Goal: Task Accomplishment & Management: Manage account settings

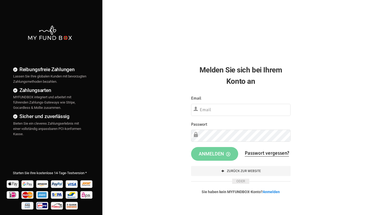
type input "[EMAIL_ADDRESS][DOMAIN_NAME]"
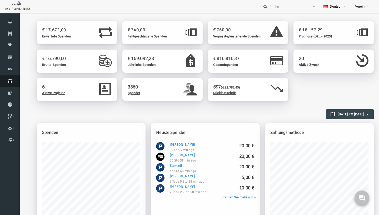
click at [10, 83] on icon at bounding box center [10, 81] width 20 height 4
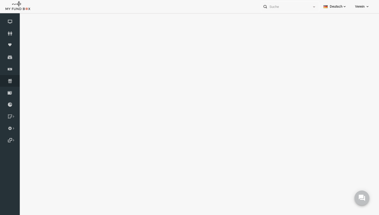
select select "100"
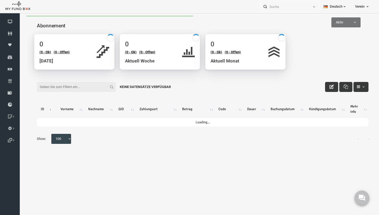
click at [79, 91] on input "Filter:" at bounding box center [68, 87] width 79 height 10
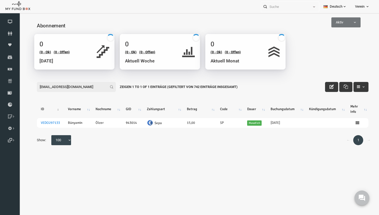
type input "romeyrox@web.de"
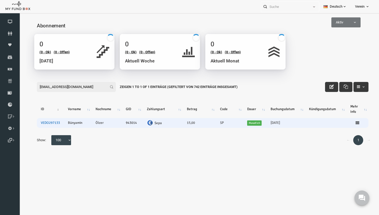
click at [42, 122] on link "VEDO297133" at bounding box center [42, 123] width 19 height 4
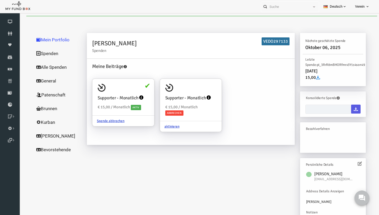
type input "29-09-2025 - 29-09-2025"
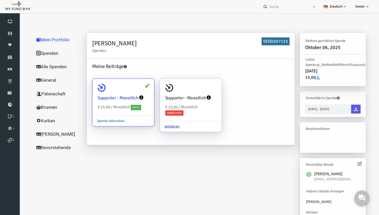
click at [103, 119] on link "Spende abbrechen" at bounding box center [103, 121] width 37 height 10
click at [135, 91] on input "Supporter - Monatlich € 15,00 / Monatlich Aktiv Spende abbrechen" at bounding box center [140, 86] width 11 height 11
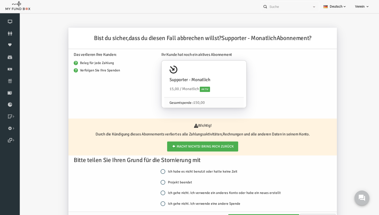
click at [155, 184] on input "Projekt beendet" at bounding box center [155, 182] width 5 height 5
radio input "true"
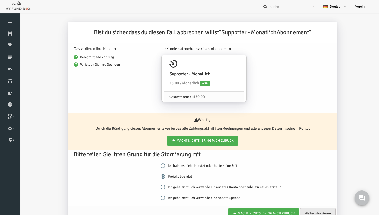
click at [307, 211] on link "Weiter stornieren" at bounding box center [311, 213] width 36 height 11
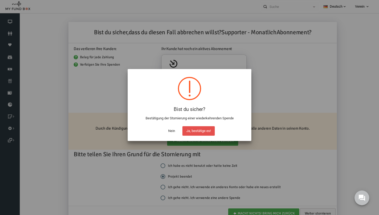
click at [204, 132] on button "Ja, bestätige es!" at bounding box center [198, 130] width 32 height 9
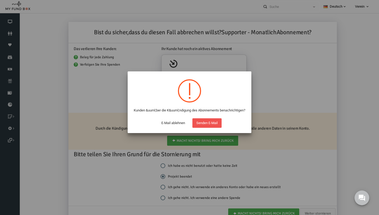
click at [204, 128] on button "Senden E-Mail" at bounding box center [206, 122] width 29 height 9
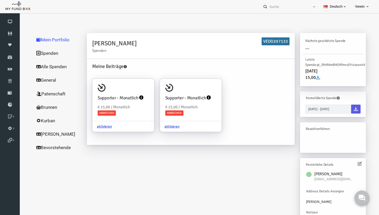
scroll to position [0, 0]
click at [14, 80] on icon at bounding box center [10, 81] width 20 height 4
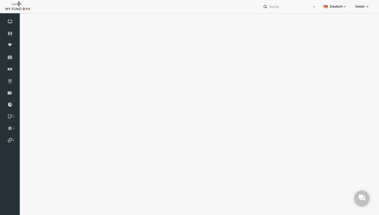
select select "100"
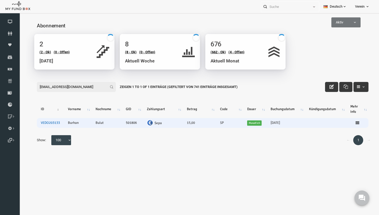
type input "b.bulutbt@hotmail.de"
click at [45, 122] on link "VEDO203133" at bounding box center [42, 123] width 19 height 4
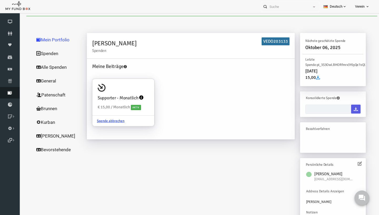
type input "29-09-2025 - 29-09-2025"
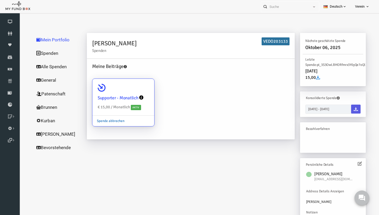
click at [102, 121] on link "Spende abbrechen" at bounding box center [103, 121] width 37 height 10
click at [135, 91] on input "Supporter - Monatlich € 15,00 / Monatlich Aktiv Spende abbrechen" at bounding box center [140, 86] width 11 height 11
radio input "true"
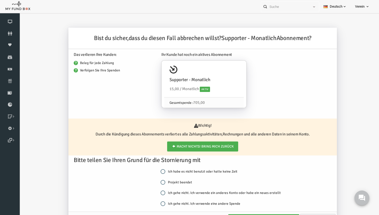
click at [156, 182] on input "Projekt beendet" at bounding box center [155, 182] width 5 height 5
radio input "true"
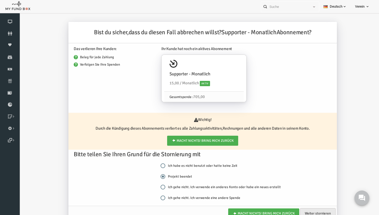
drag, startPoint x: 309, startPoint y: 212, endPoint x: 335, endPoint y: 228, distance: 30.7
click at [309, 212] on link "Weiter stornieren" at bounding box center [311, 213] width 36 height 11
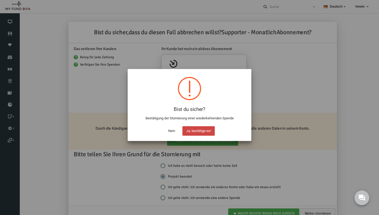
click at [209, 129] on button "Ja, bestätige es!" at bounding box center [198, 130] width 32 height 9
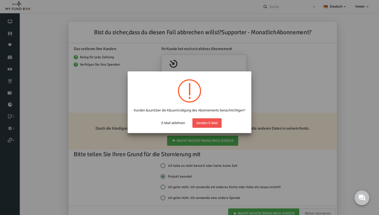
click at [209, 128] on button "Senden E-Mail" at bounding box center [206, 122] width 29 height 9
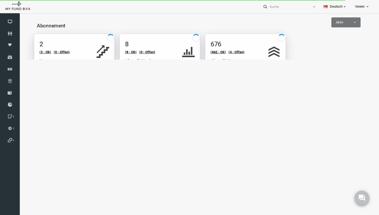
select select "100"
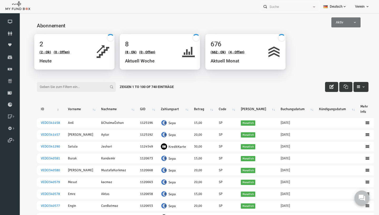
click at [64, 87] on input "Filter:" at bounding box center [68, 87] width 79 height 10
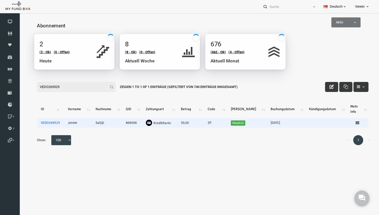
type input "VEDO269525"
click at [45, 123] on link "VEDO269525" at bounding box center [42, 123] width 19 height 4
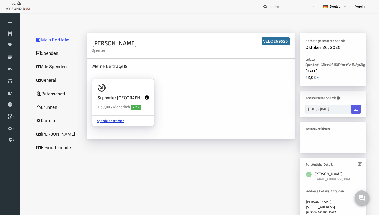
click at [41, 66] on link "Alle Spenden" at bounding box center [50, 67] width 53 height 14
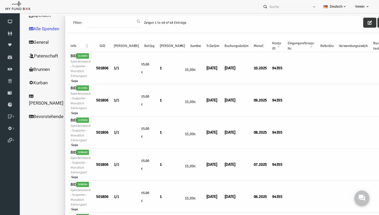
scroll to position [43, 0]
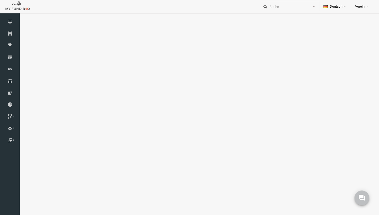
select select "100"
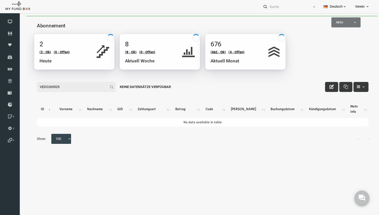
scroll to position [0, 0]
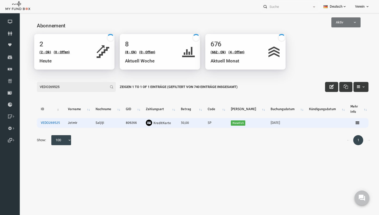
type input "VEDO269525"
click at [47, 123] on link "VEDO269525" at bounding box center [42, 123] width 19 height 4
